Goal: Task Accomplishment & Management: Manage account settings

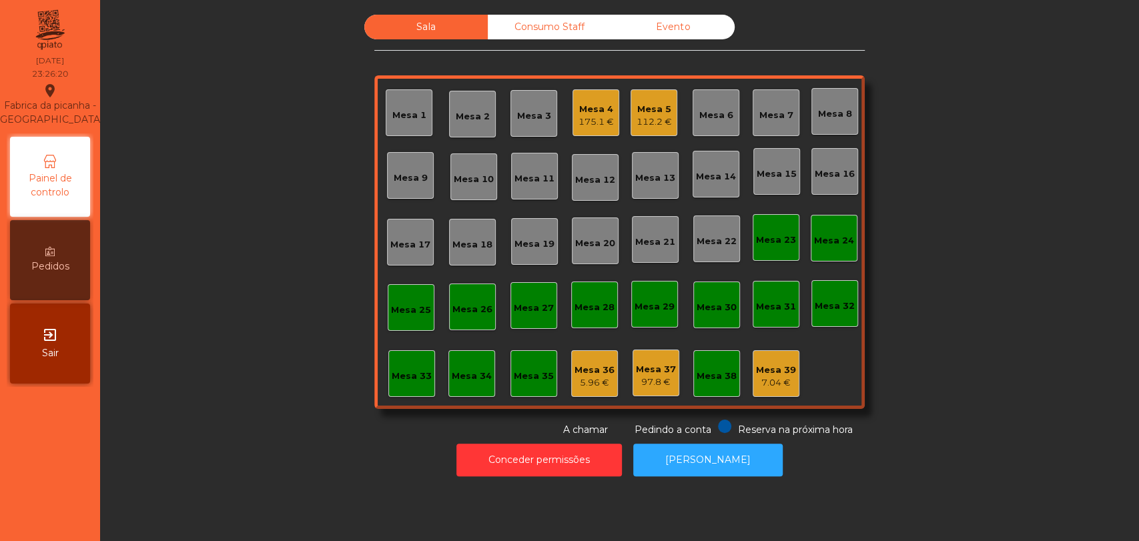
click at [79, 344] on div "exit_to_app Sair" at bounding box center [50, 344] width 80 height 80
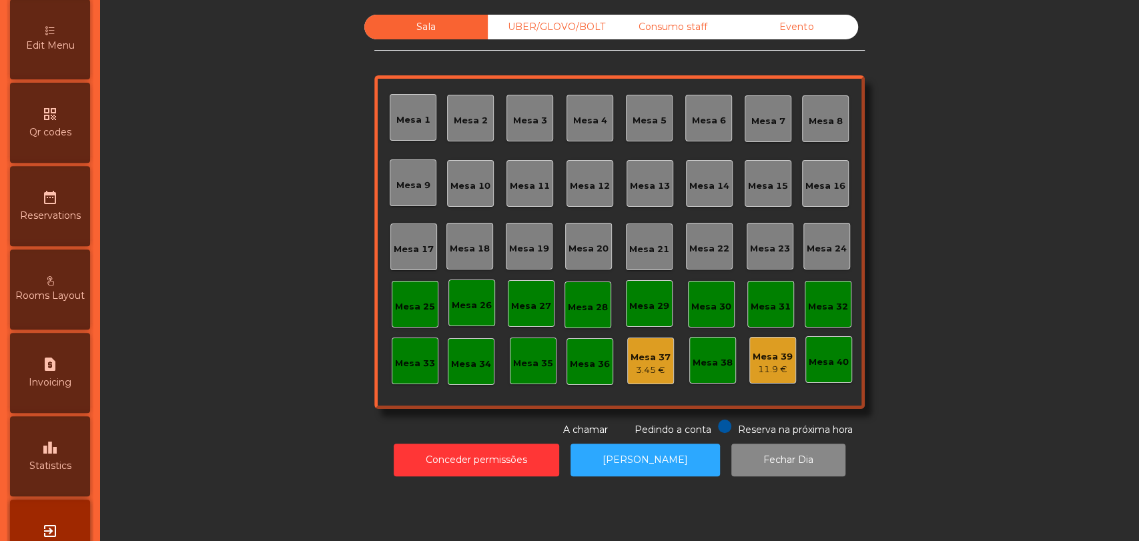
scroll to position [367, 0]
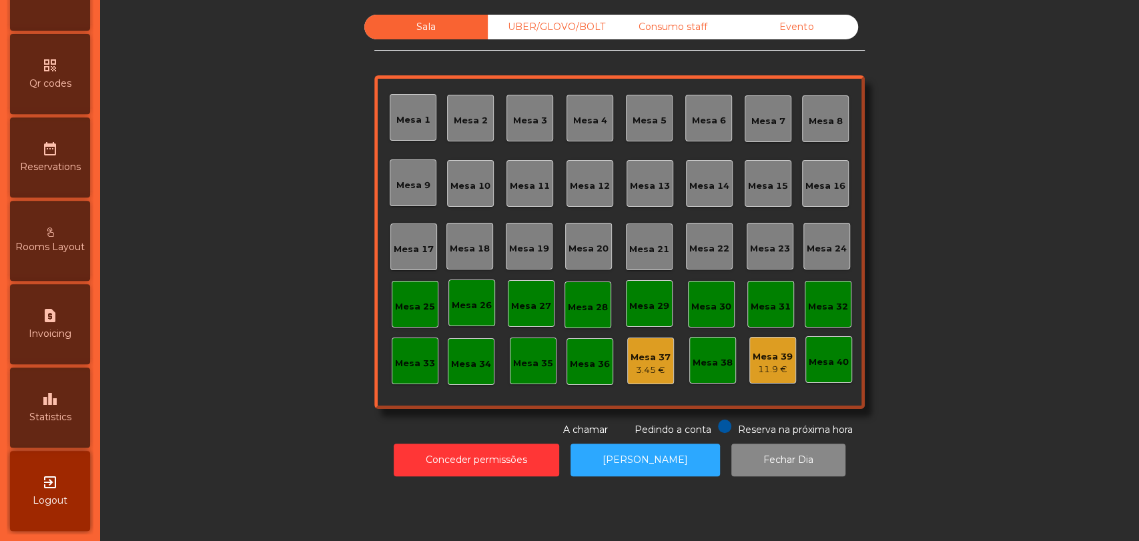
click at [69, 427] on div "leaderboard Statistics" at bounding box center [50, 408] width 80 height 80
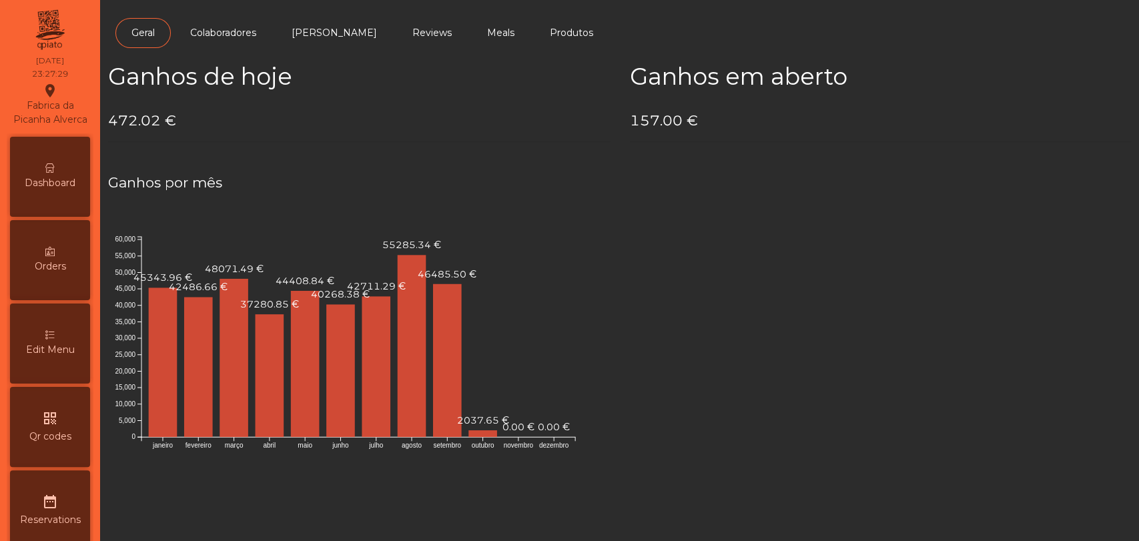
click at [59, 190] on span "Dashboard" at bounding box center [50, 183] width 51 height 14
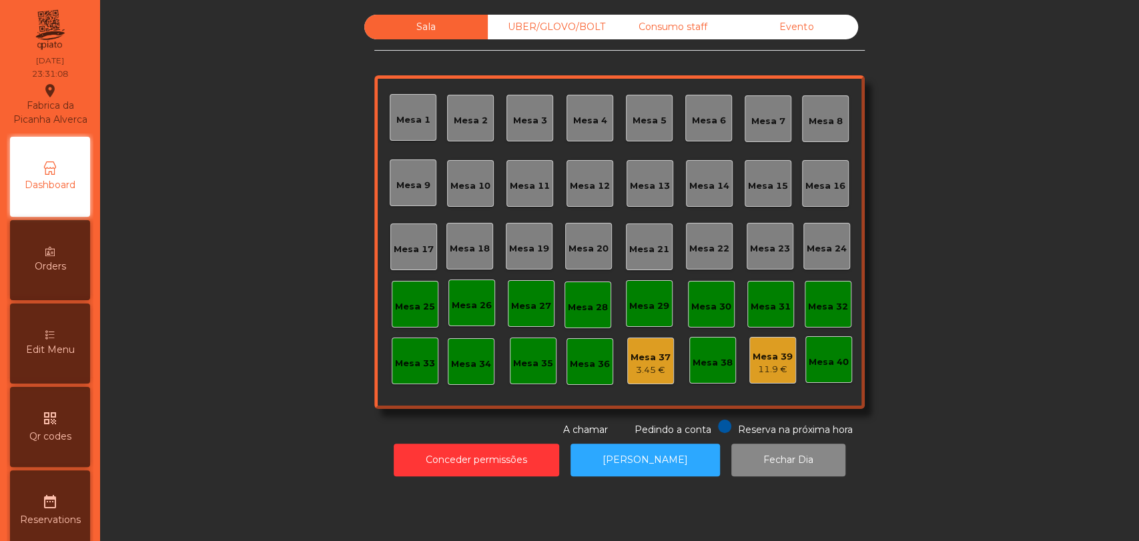
click at [792, 22] on div "Evento" at bounding box center [796, 27] width 123 height 25
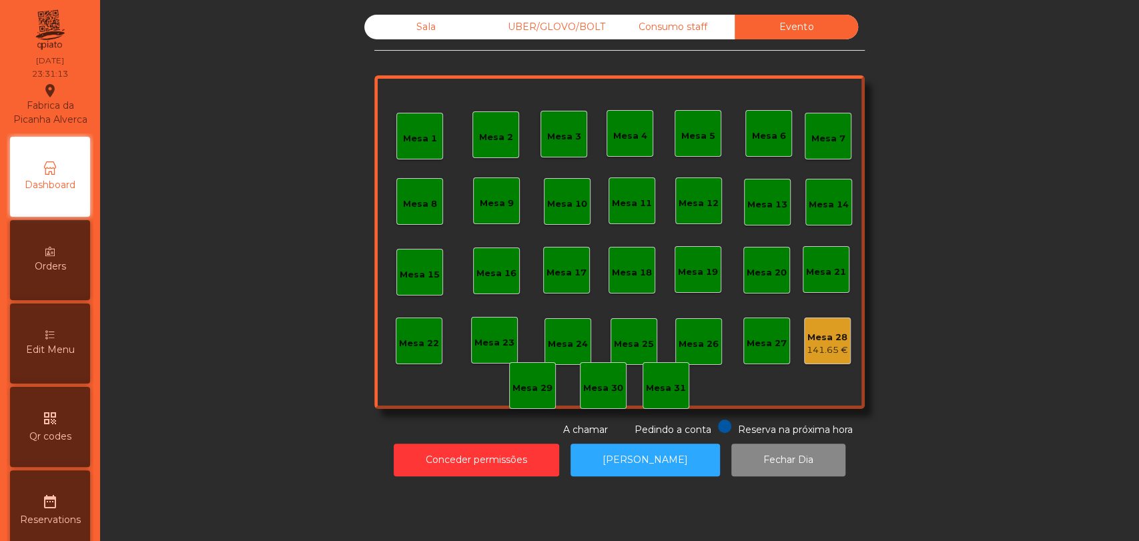
click at [837, 315] on div "Mesa 1 Mesa 2 Mesa 3 Mesa 4 Mesa 5 Mesa 6 Mesa 7 Mesa 8 [GEOGRAPHIC_DATA] 9 [GE…" at bounding box center [619, 242] width 491 height 334
click at [822, 352] on div "141.65 €" at bounding box center [827, 350] width 41 height 13
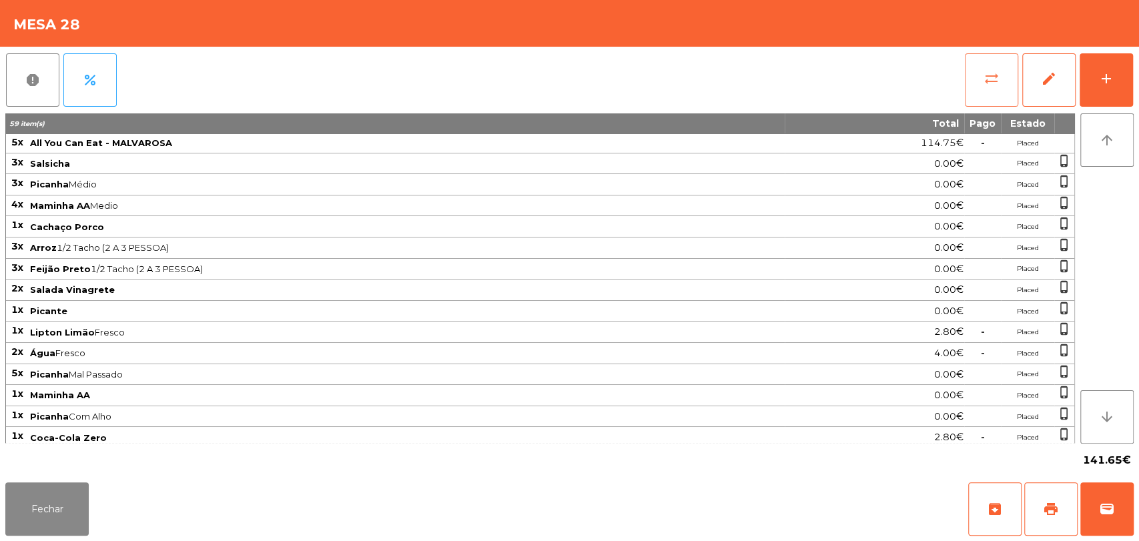
click at [993, 78] on span "sync_alt" at bounding box center [992, 79] width 16 height 16
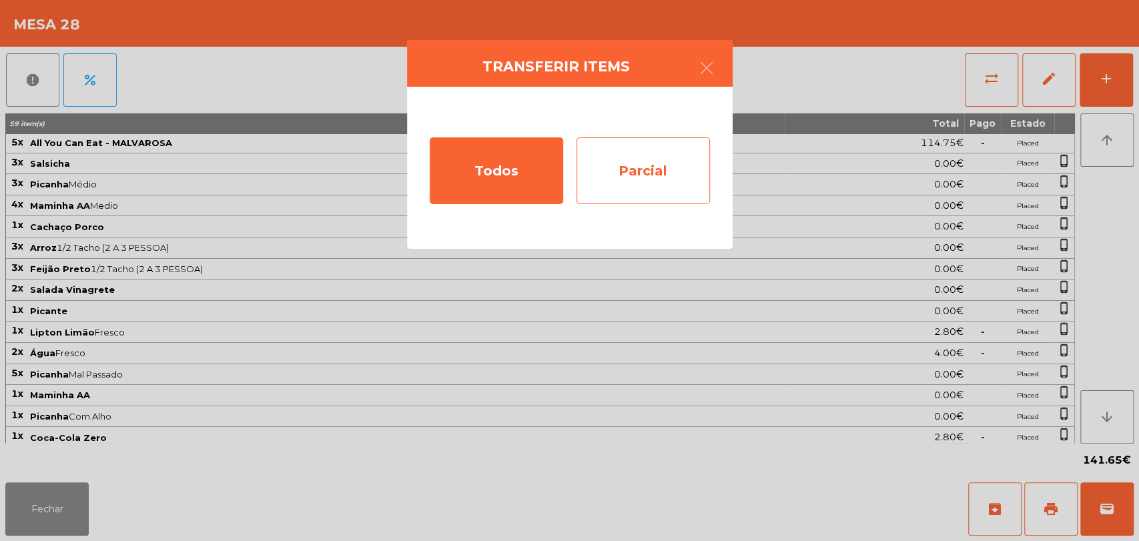
click at [686, 170] on div "Parcial" at bounding box center [644, 171] width 134 height 67
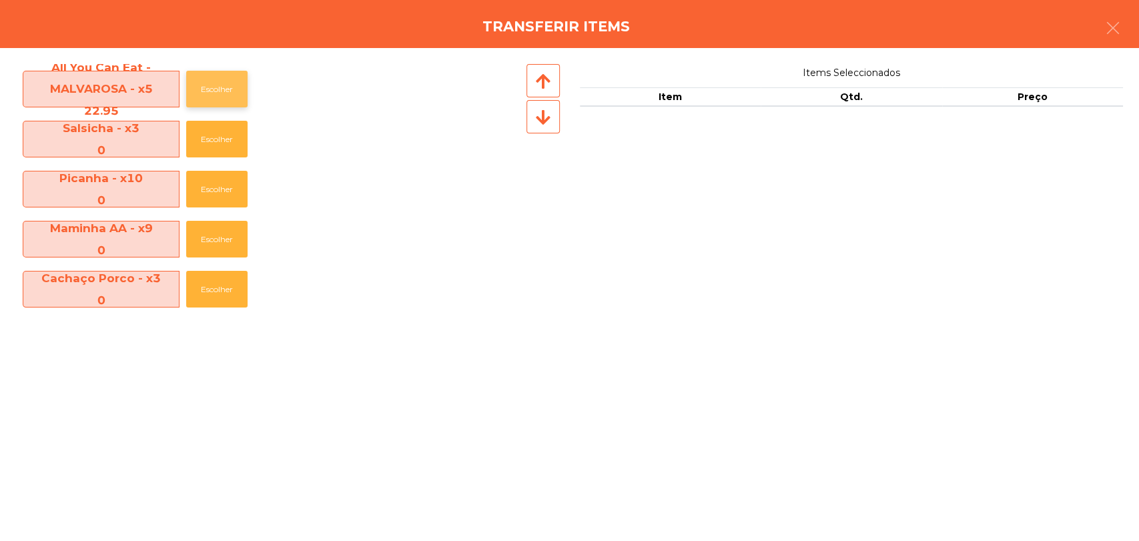
click at [225, 98] on button "Escolher" at bounding box center [216, 89] width 61 height 37
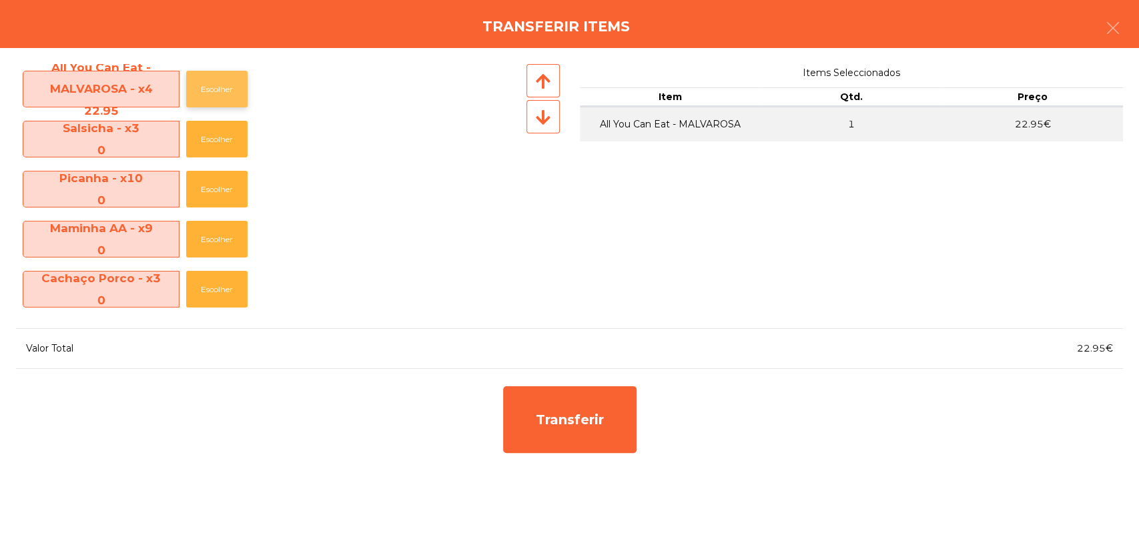
click at [225, 98] on button "Escolher" at bounding box center [216, 89] width 61 height 37
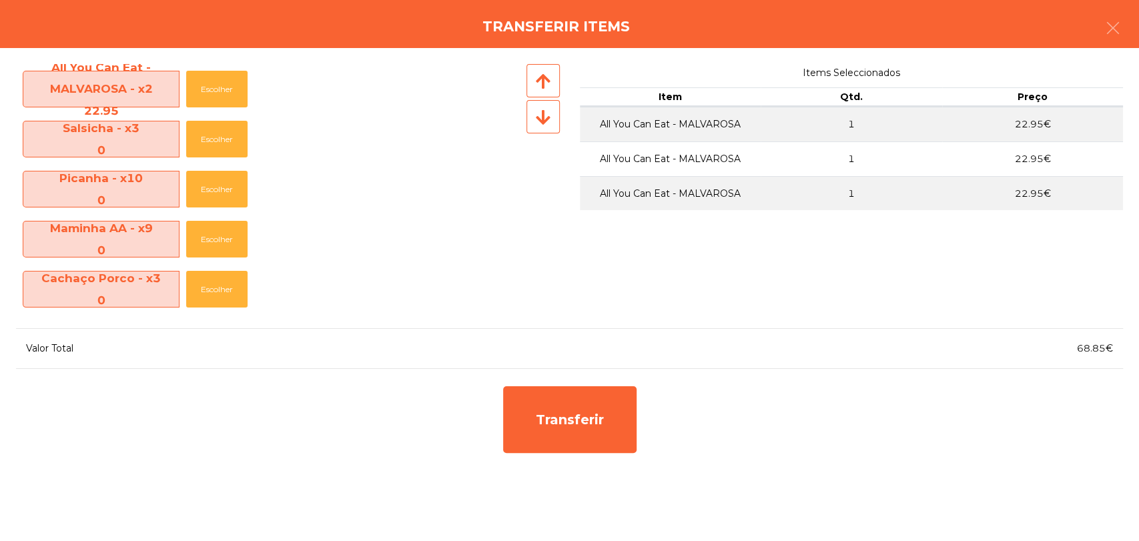
click at [544, 119] on icon at bounding box center [543, 117] width 15 height 17
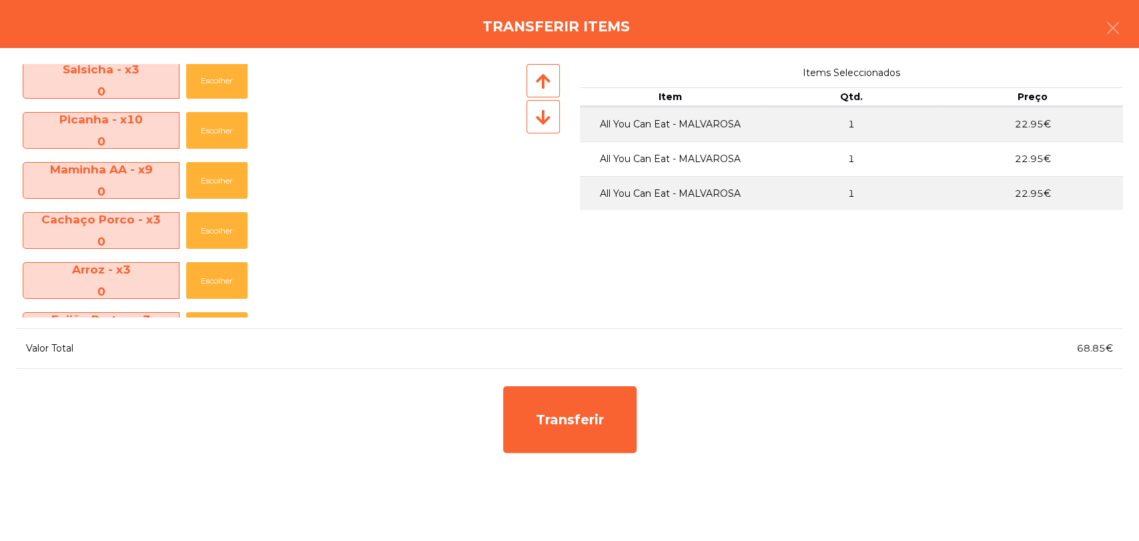
click at [544, 119] on icon at bounding box center [543, 117] width 15 height 17
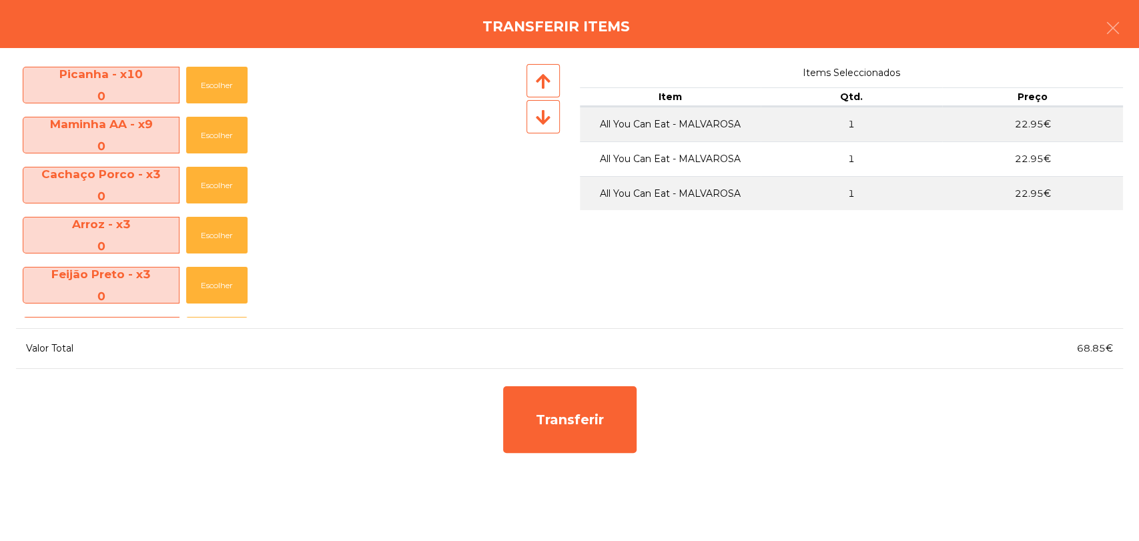
click at [544, 119] on icon at bounding box center [543, 117] width 15 height 17
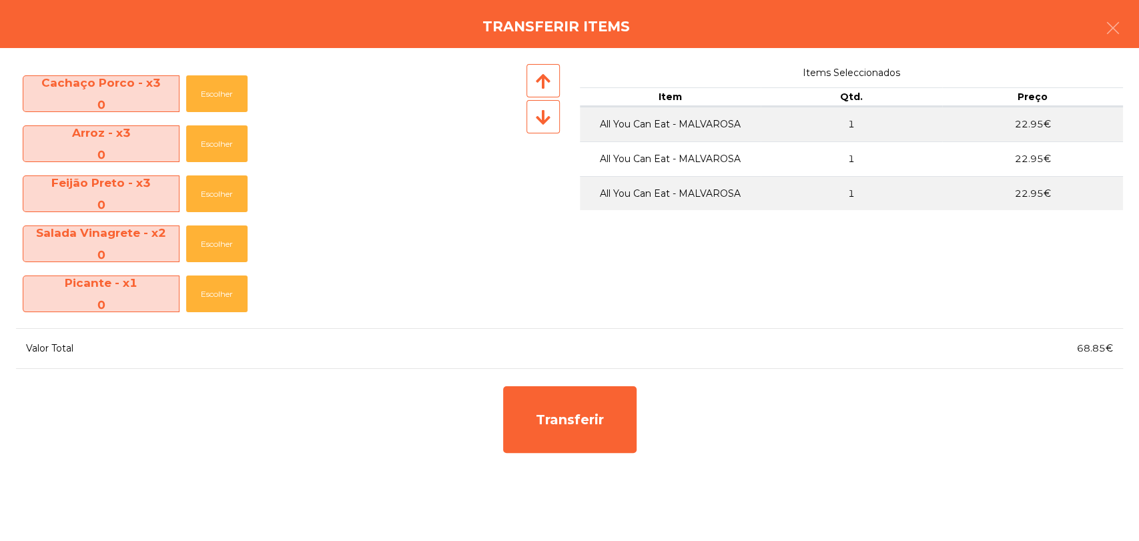
click at [544, 119] on icon at bounding box center [543, 117] width 15 height 17
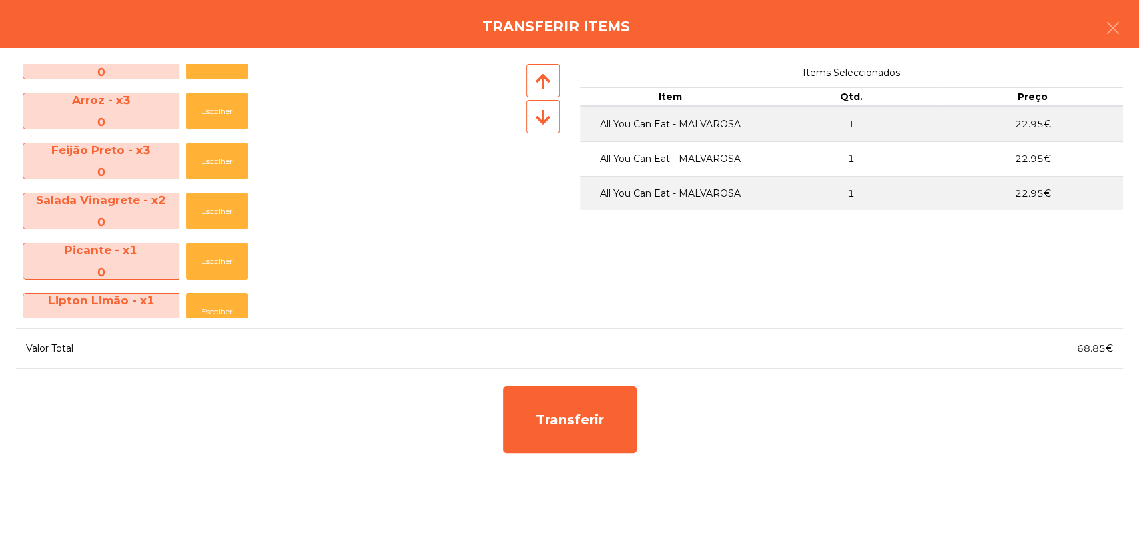
click at [544, 119] on icon at bounding box center [543, 117] width 15 height 17
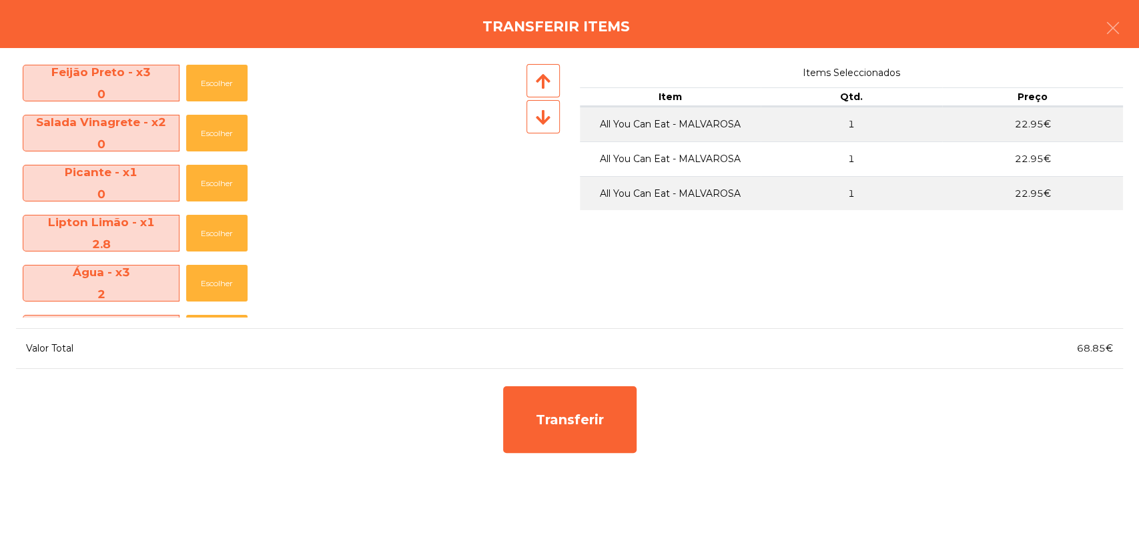
click at [544, 119] on icon at bounding box center [543, 117] width 15 height 17
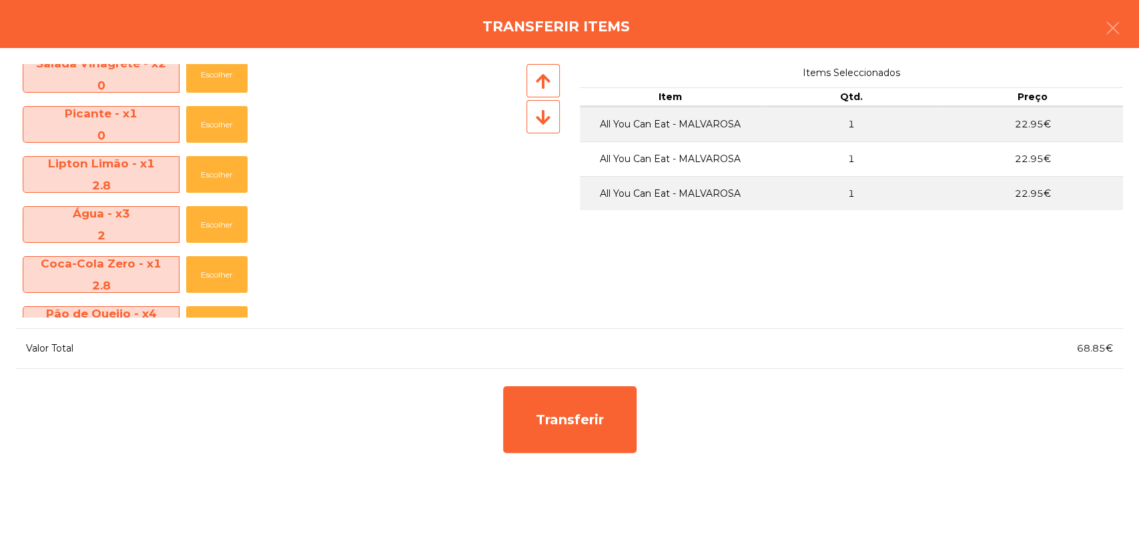
scroll to position [391, 0]
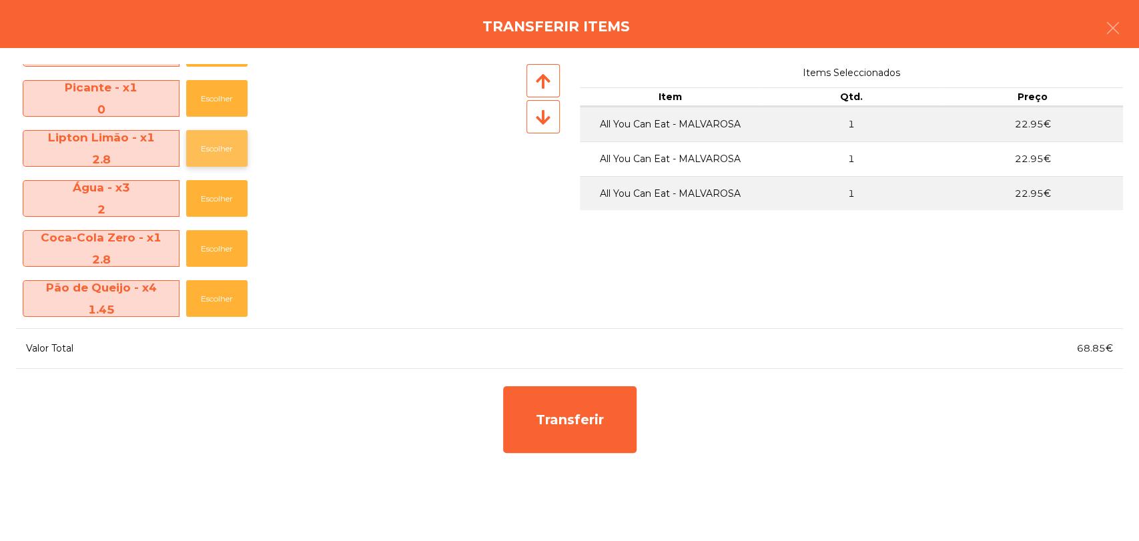
click at [199, 154] on button "Escolher" at bounding box center [216, 148] width 61 height 37
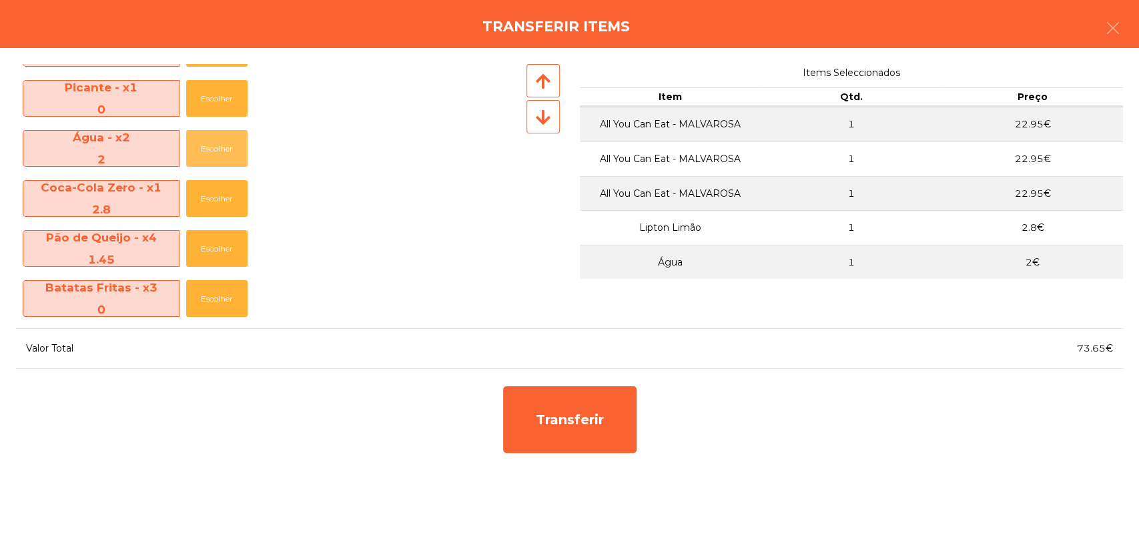
click at [199, 154] on button "Escolher" at bounding box center [216, 148] width 61 height 37
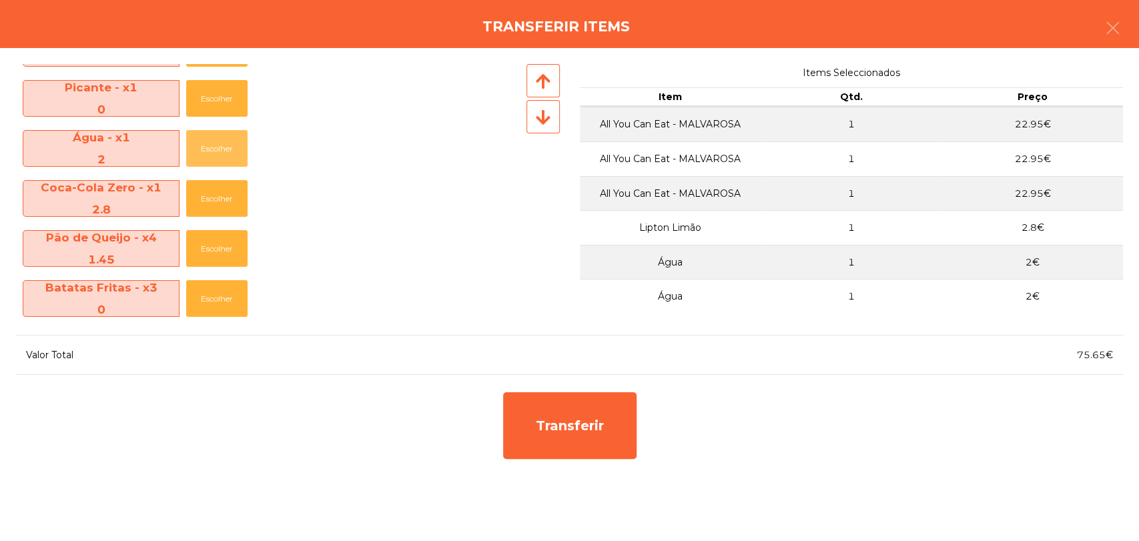
click at [199, 154] on button "Escolher" at bounding box center [216, 148] width 61 height 37
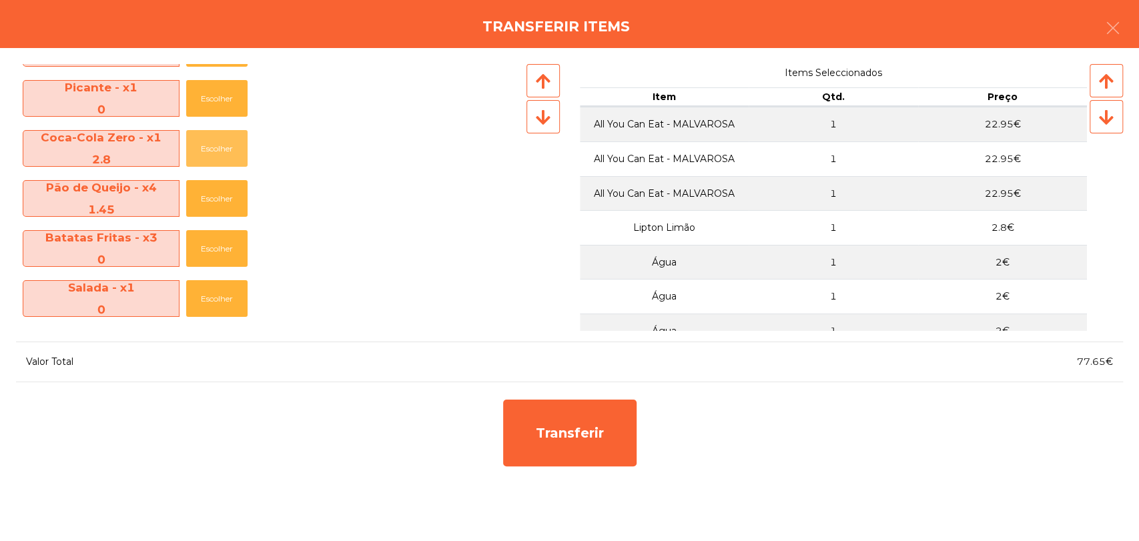
click at [199, 154] on button "Escolher" at bounding box center [216, 148] width 61 height 37
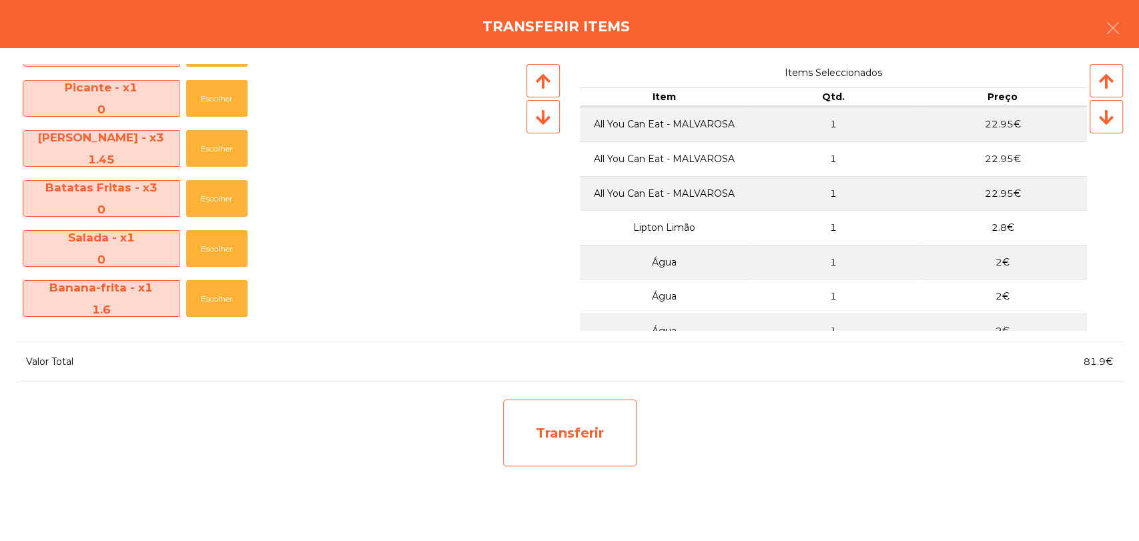
click at [579, 423] on div "Transferir" at bounding box center [570, 433] width 134 height 67
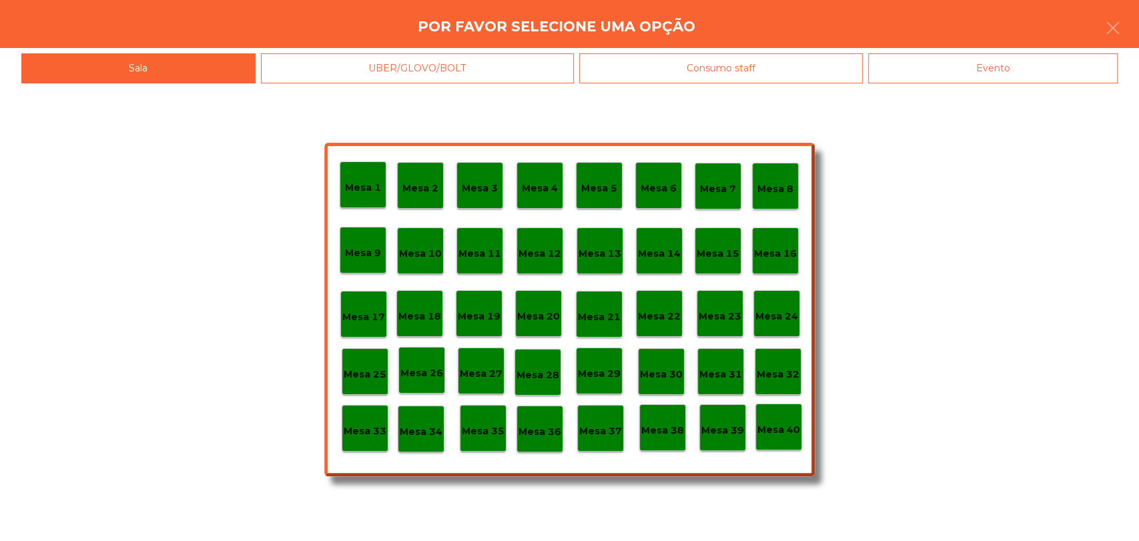
click at [612, 383] on div "Mesa 29" at bounding box center [599, 371] width 47 height 47
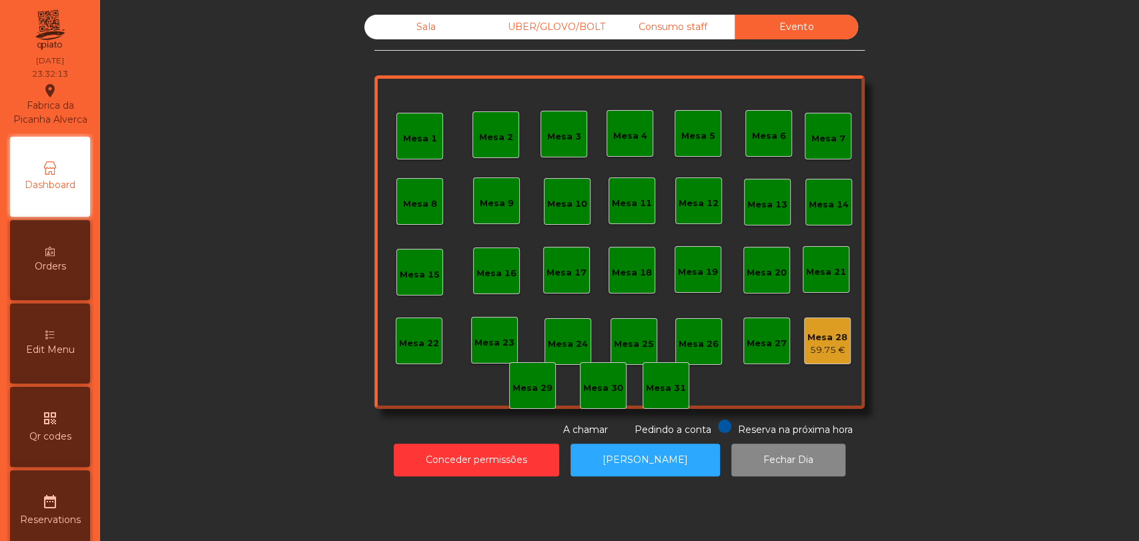
click at [822, 344] on div "59.75 €" at bounding box center [828, 350] width 40 height 13
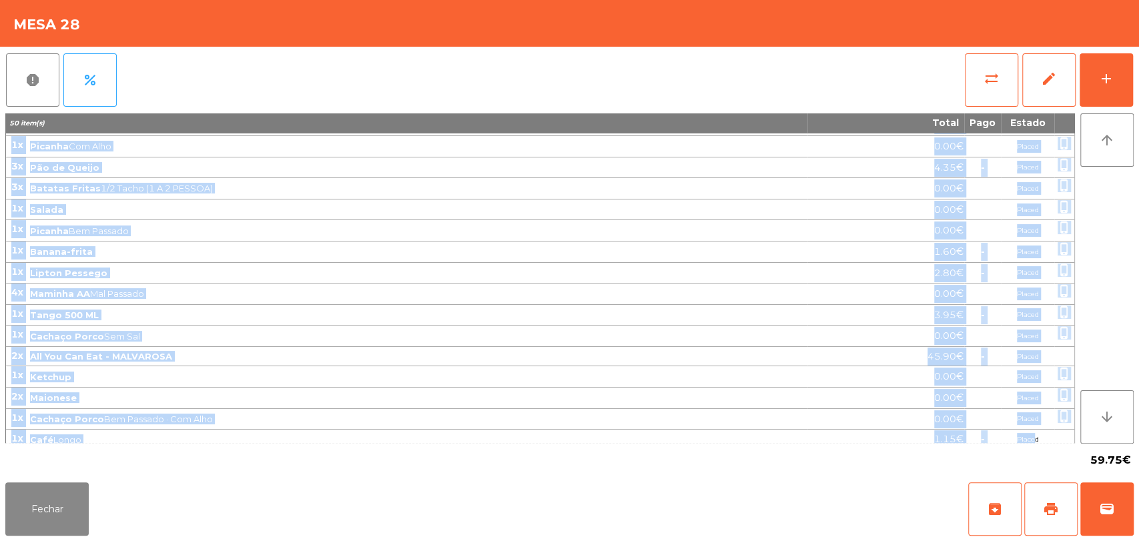
scroll to position [209, 0]
drag, startPoint x: 10, startPoint y: 140, endPoint x: 1033, endPoint y: 433, distance: 1064.2
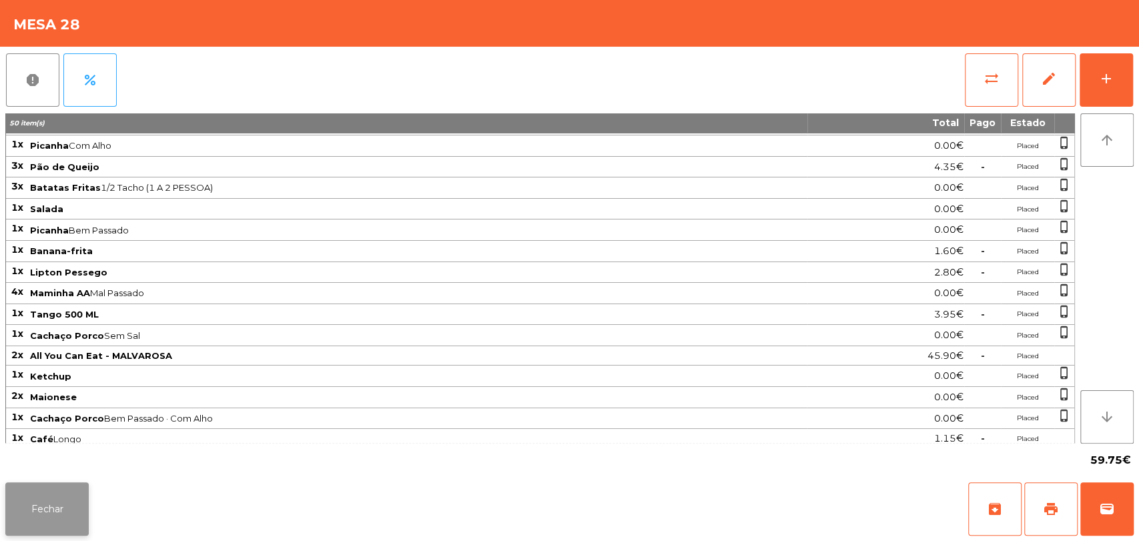
click at [38, 517] on button "Fechar" at bounding box center [46, 509] width 83 height 53
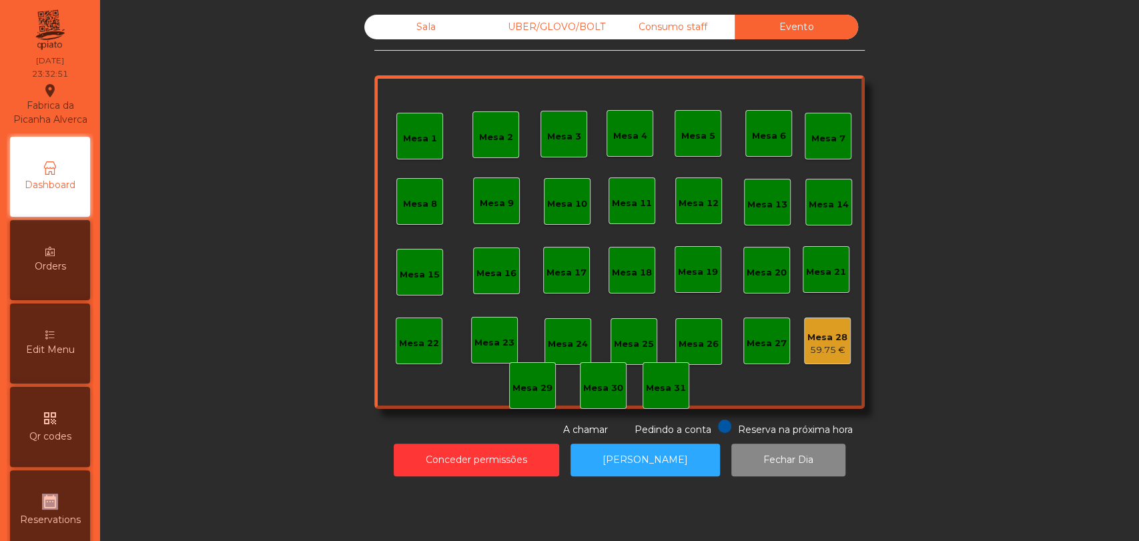
click at [38, 517] on div "date_range Reservations" at bounding box center [50, 511] width 80 height 80
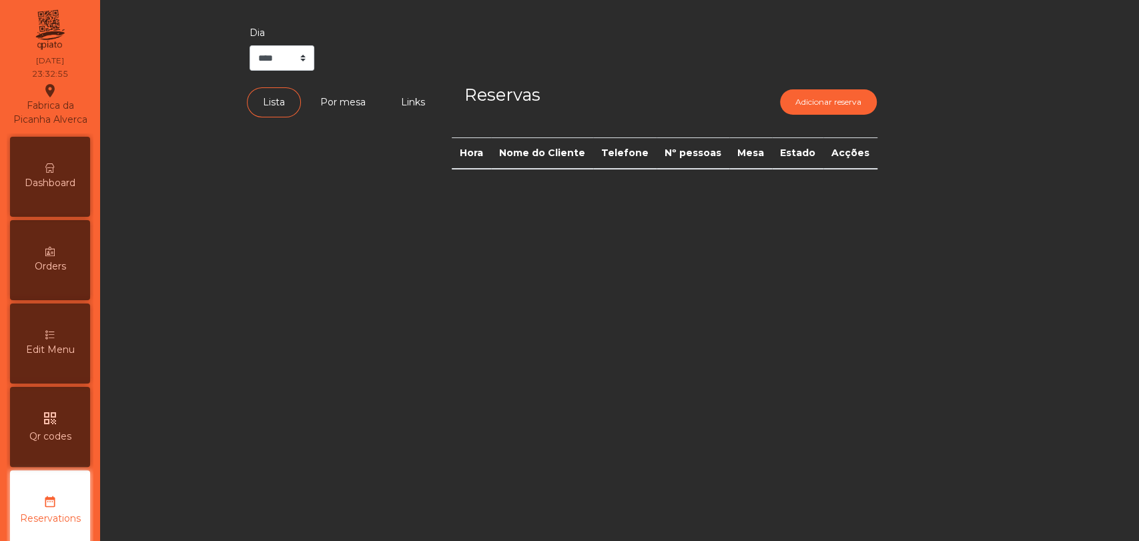
click at [60, 174] on div "Dashboard" at bounding box center [50, 177] width 80 height 80
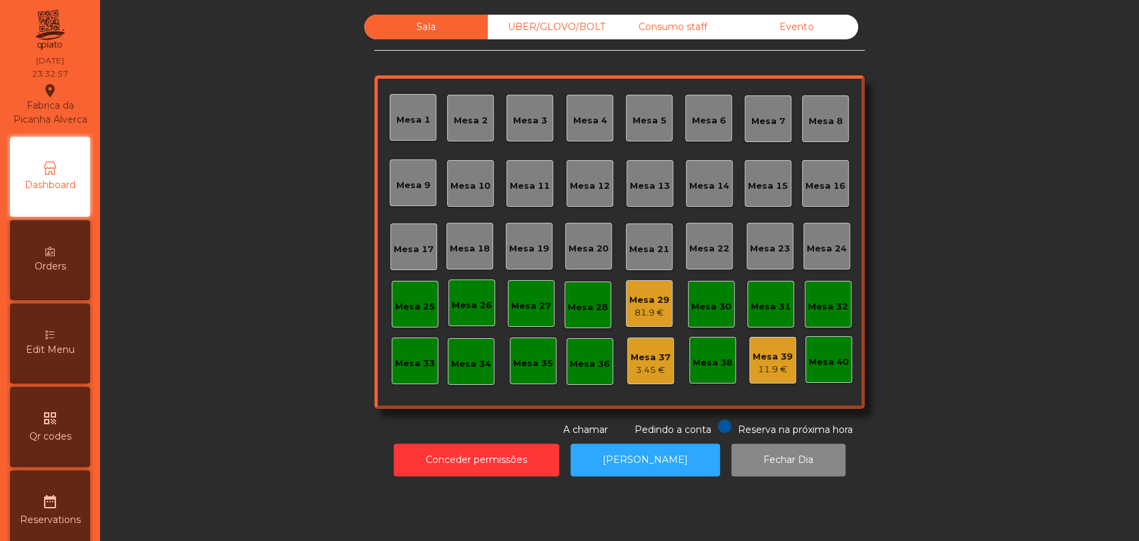
click at [646, 304] on div "Mesa 29" at bounding box center [649, 300] width 40 height 13
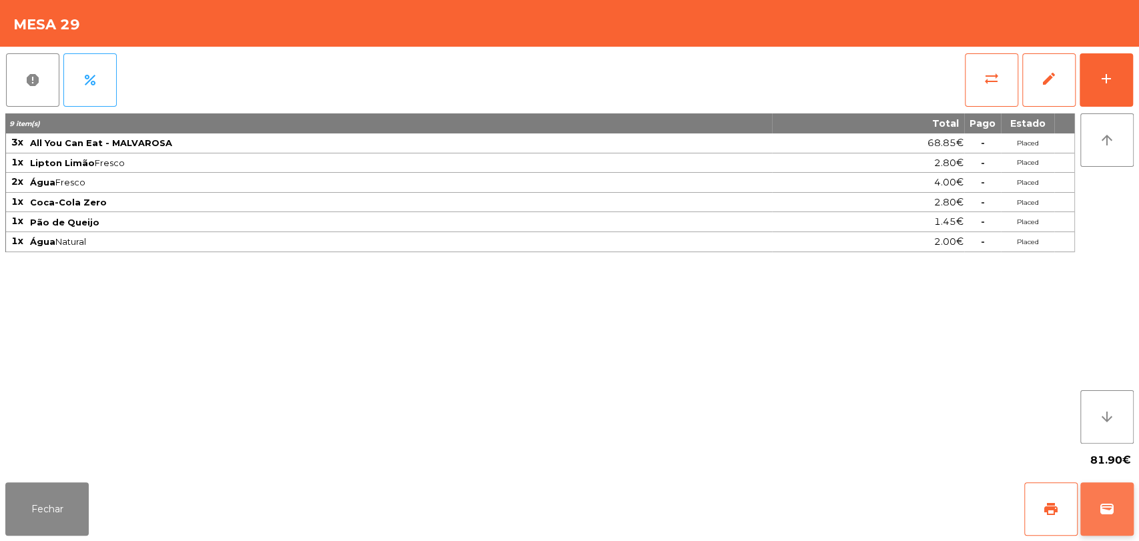
click at [1102, 511] on span "wallet" at bounding box center [1107, 509] width 16 height 16
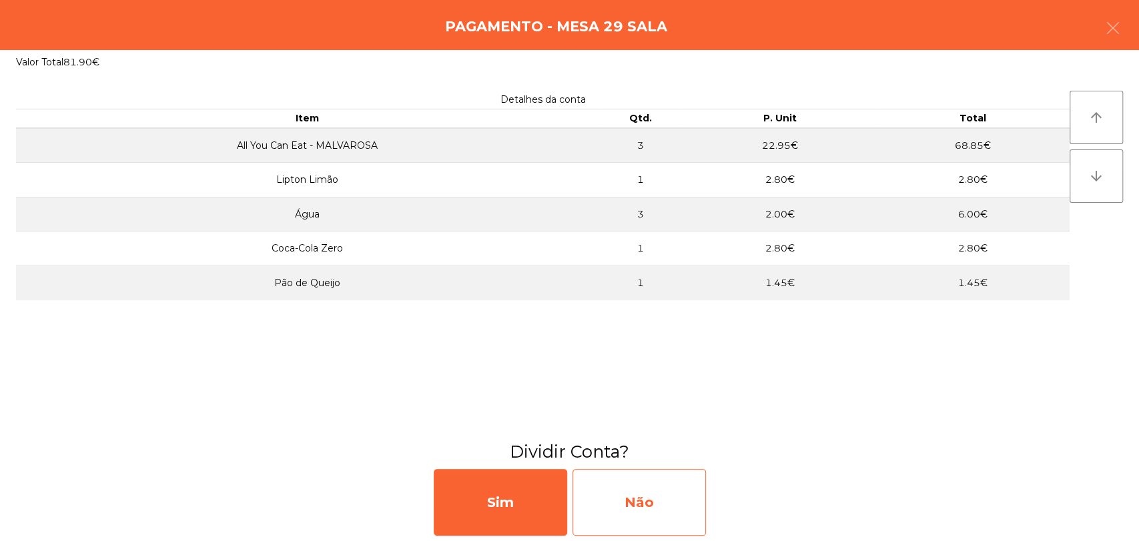
click at [611, 501] on div "Não" at bounding box center [640, 502] width 134 height 67
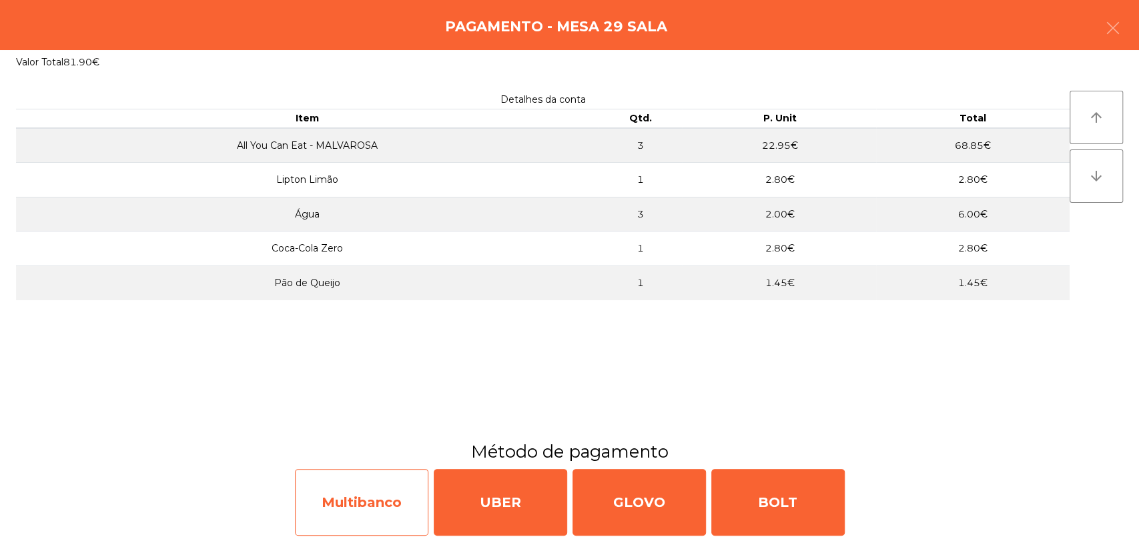
click at [354, 492] on div "Multibanco" at bounding box center [362, 502] width 134 height 67
select select "**"
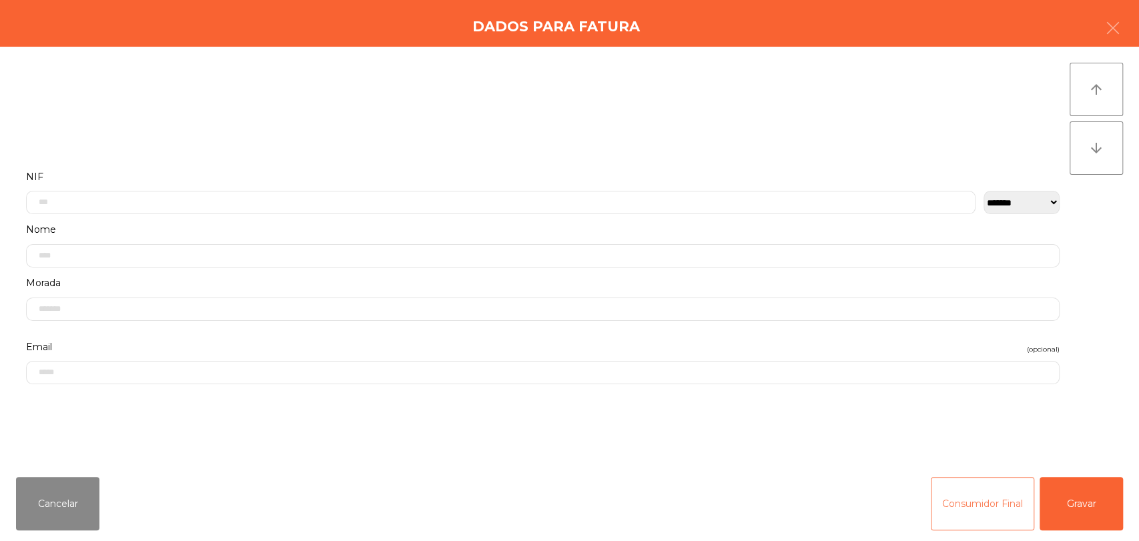
click at [1005, 513] on button "Consumidor Final" at bounding box center [982, 503] width 103 height 53
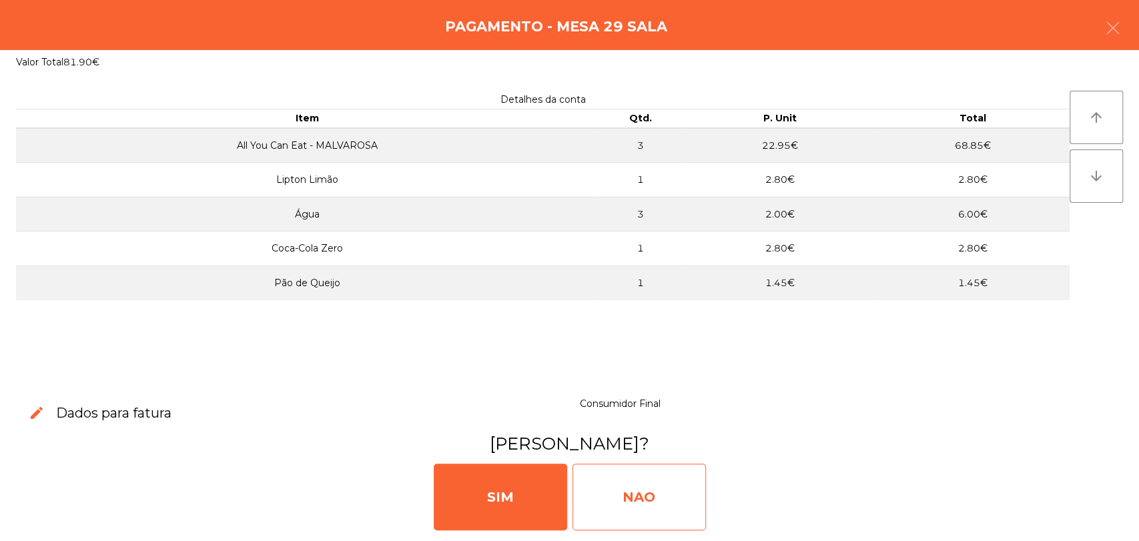
click at [660, 502] on div "NAO" at bounding box center [640, 497] width 134 height 67
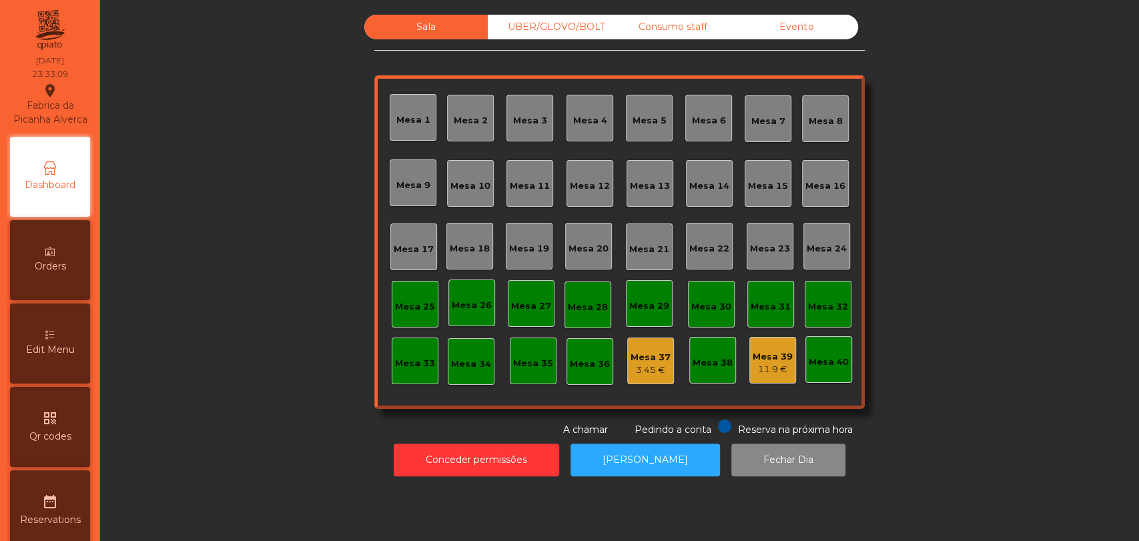
click at [816, 39] on div "Sala UBER/[GEOGRAPHIC_DATA]/BOLT Consumo staff Evento [GEOGRAPHIC_DATA] 2 [GEOG…" at bounding box center [619, 226] width 491 height 423
click at [786, 26] on div "Evento" at bounding box center [796, 27] width 123 height 25
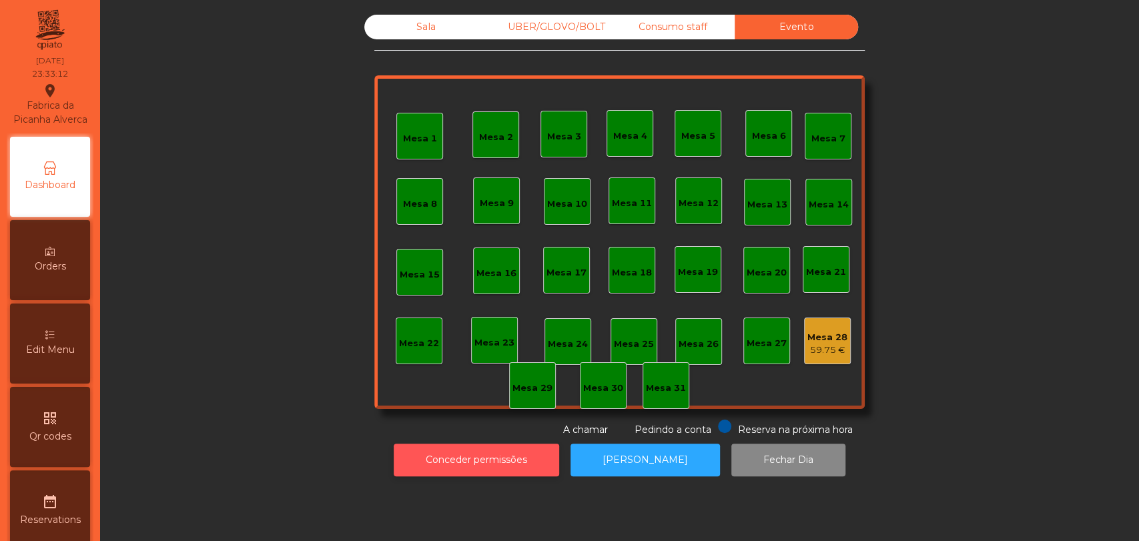
click at [468, 457] on button "Conceder permissões" at bounding box center [477, 460] width 166 height 33
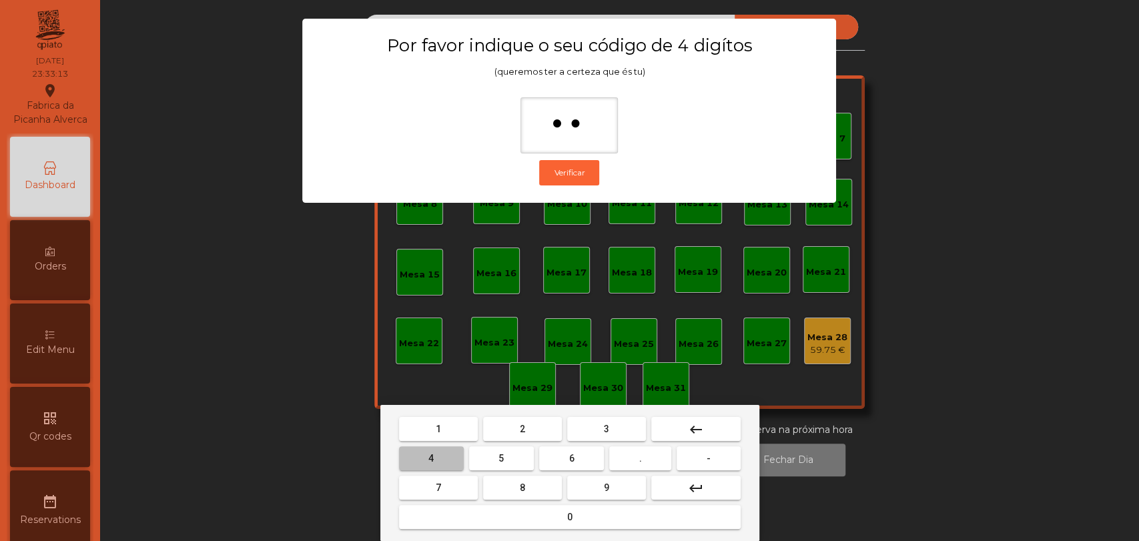
type input "***"
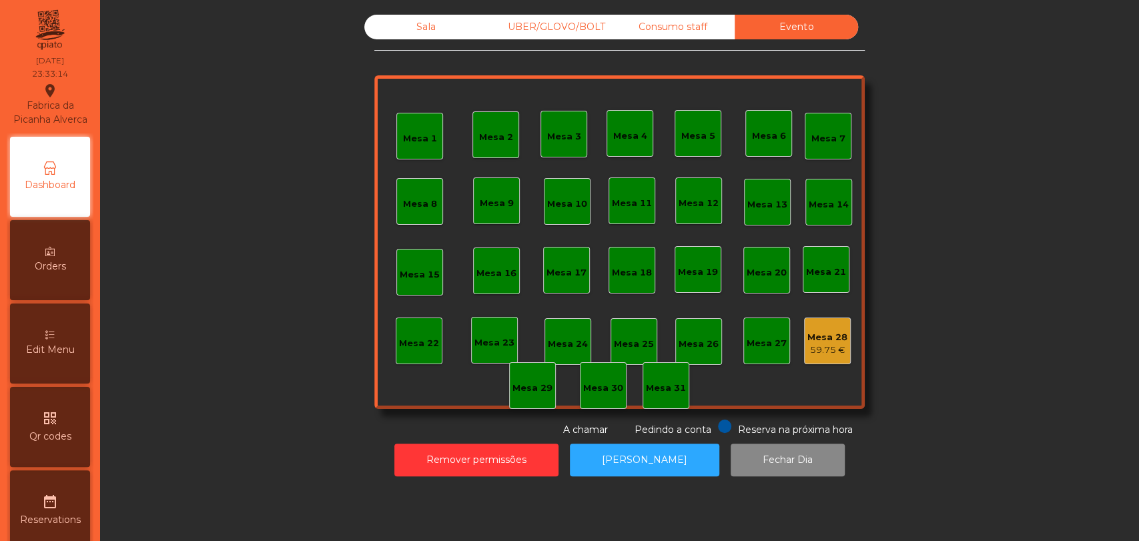
click at [824, 356] on div "Mesa 28 59.75 €" at bounding box center [827, 341] width 47 height 47
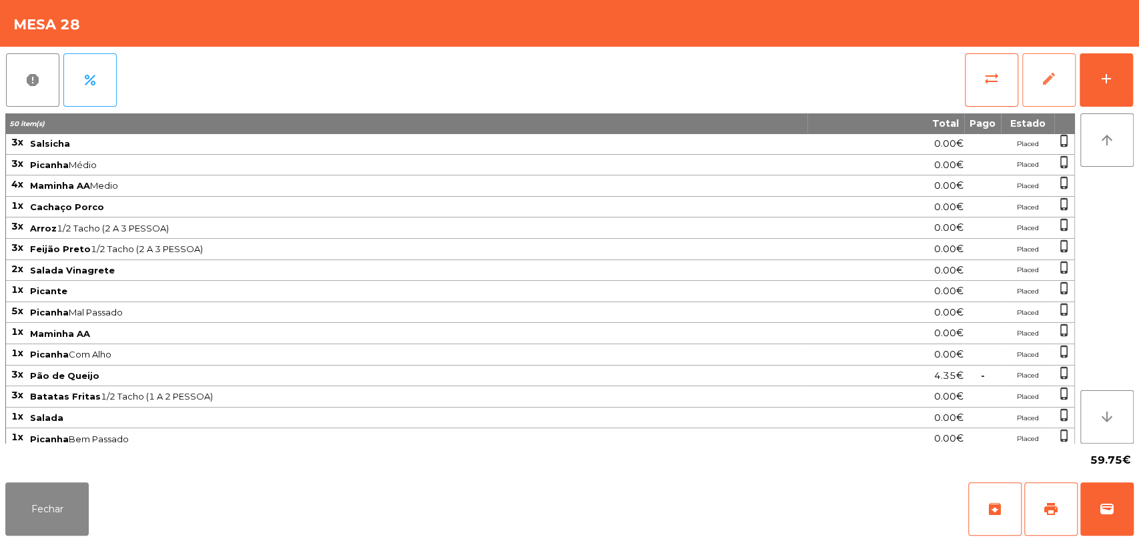
click at [1063, 100] on button "edit" at bounding box center [1049, 79] width 53 height 53
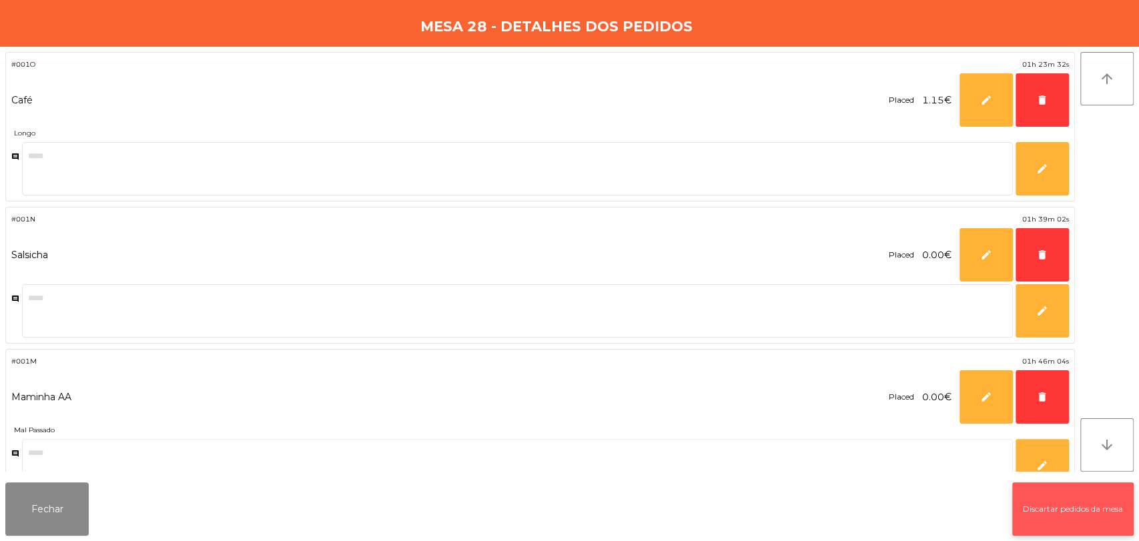
click at [1084, 515] on button "Discartar pedidos da mesa" at bounding box center [1073, 509] width 121 height 53
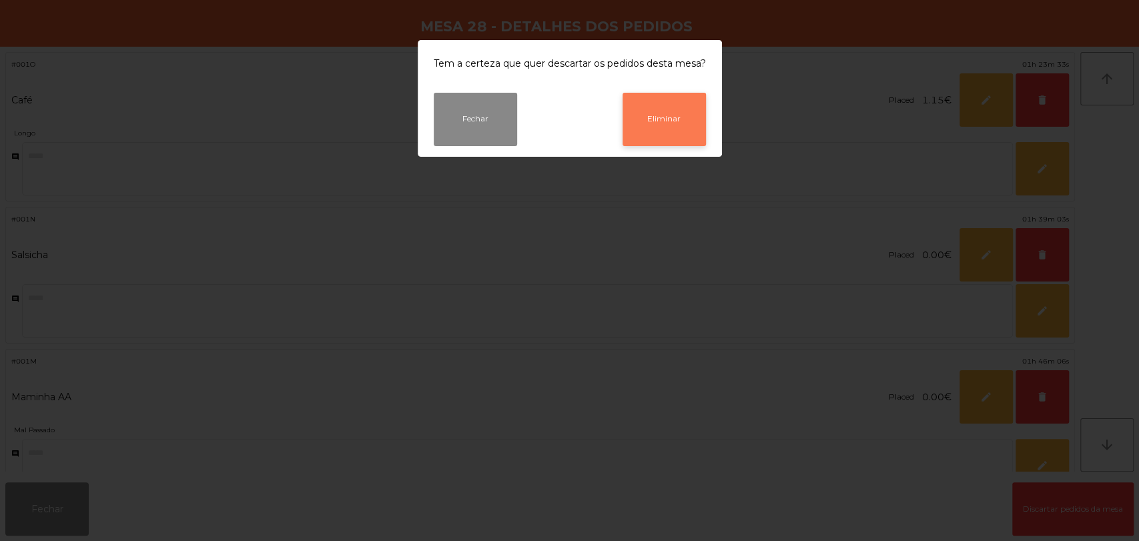
click at [652, 115] on button "Eliminar" at bounding box center [664, 119] width 83 height 53
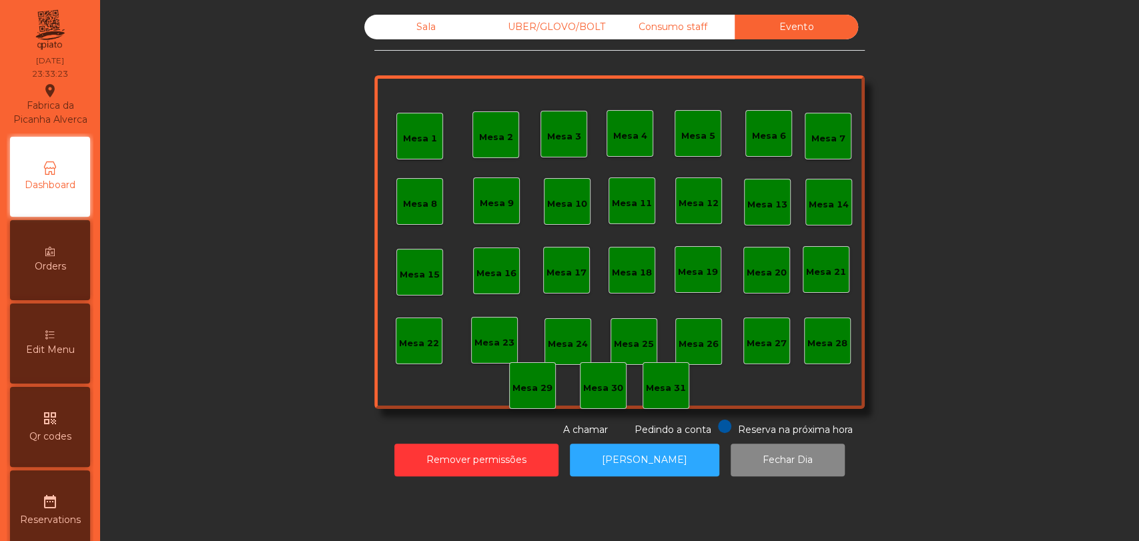
click at [651, 29] on div "Consumo staff" at bounding box center [672, 27] width 123 height 25
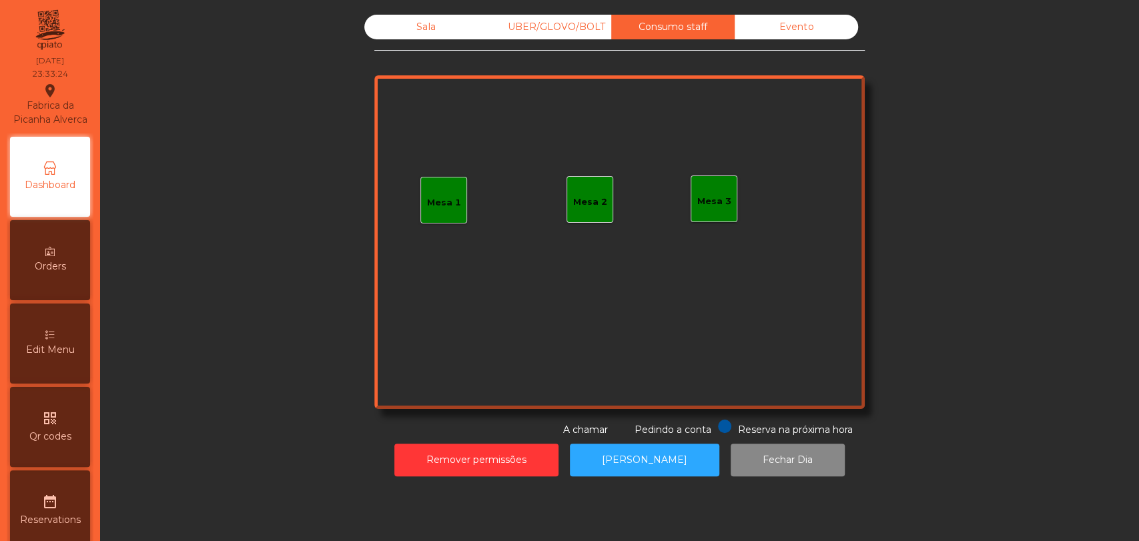
click at [539, 27] on div "UBER/GLOVO/BOLT" at bounding box center [549, 27] width 123 height 25
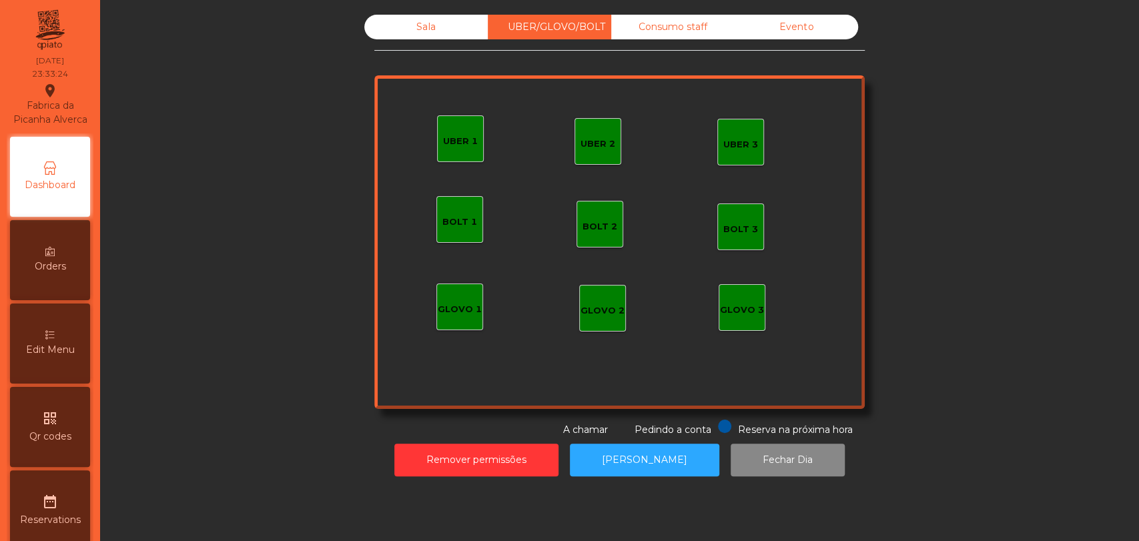
click at [461, 27] on div "Sala" at bounding box center [425, 27] width 123 height 25
